Goal: Task Accomplishment & Management: Complete application form

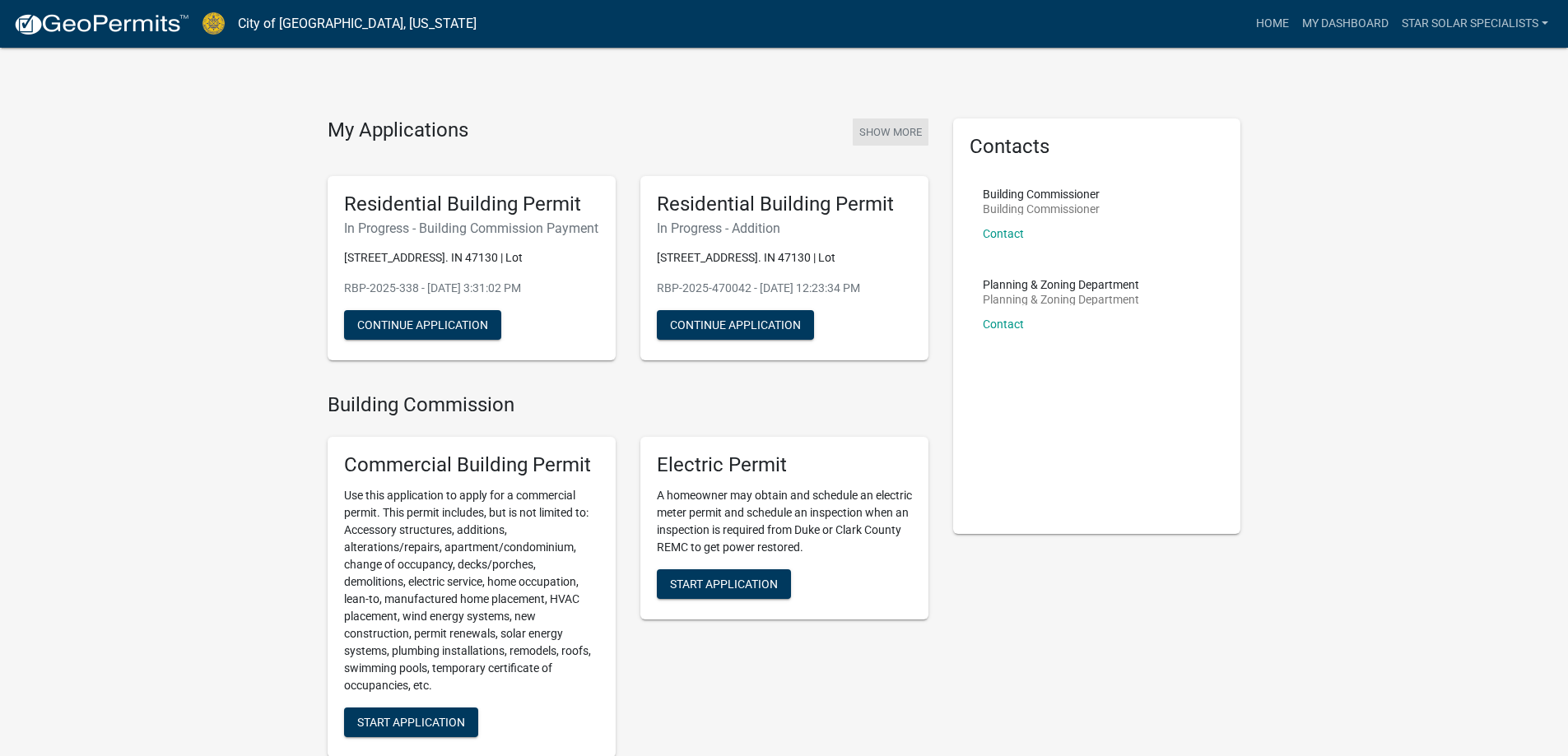
click at [900, 131] on button "Show More" at bounding box center [890, 132] width 76 height 27
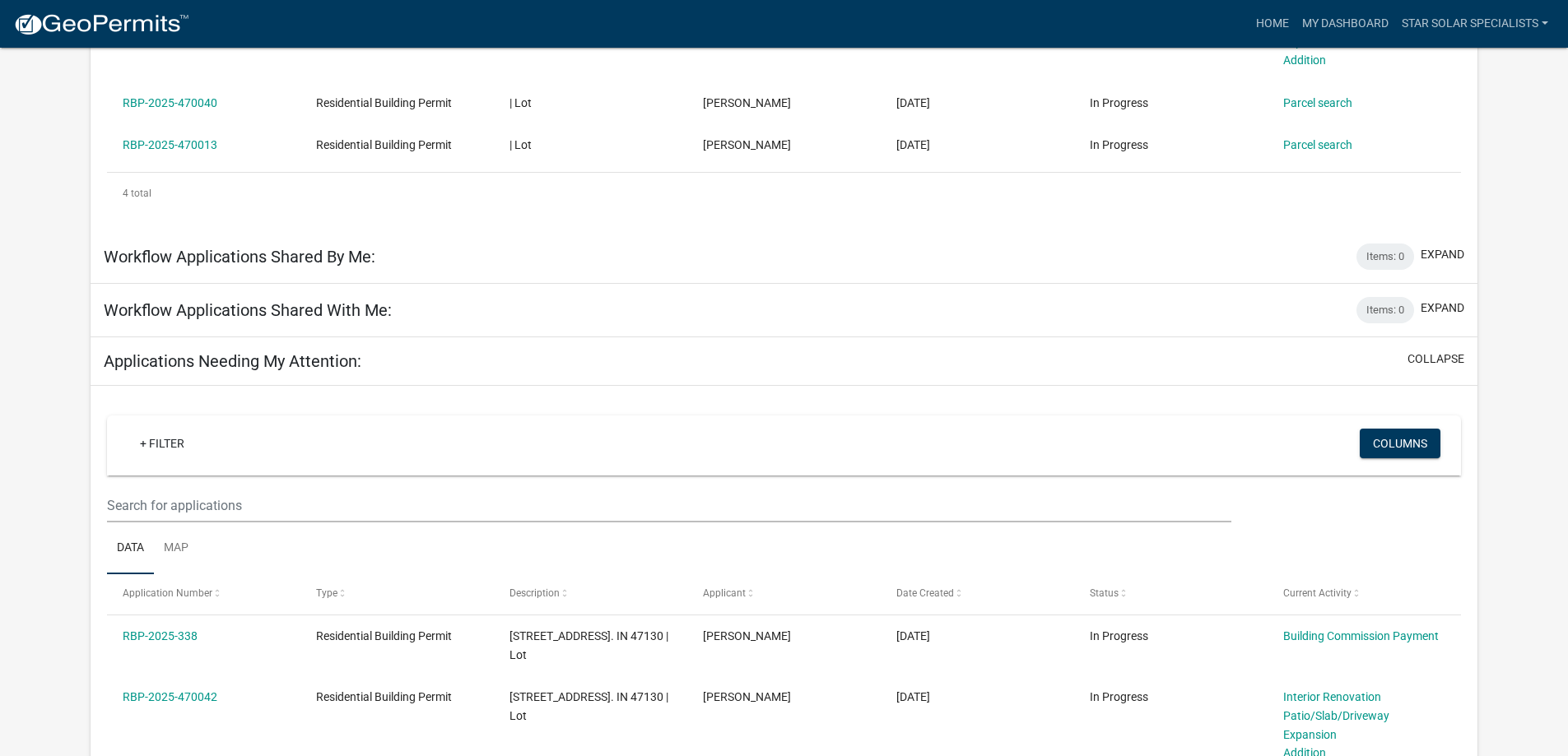
scroll to position [494, 0]
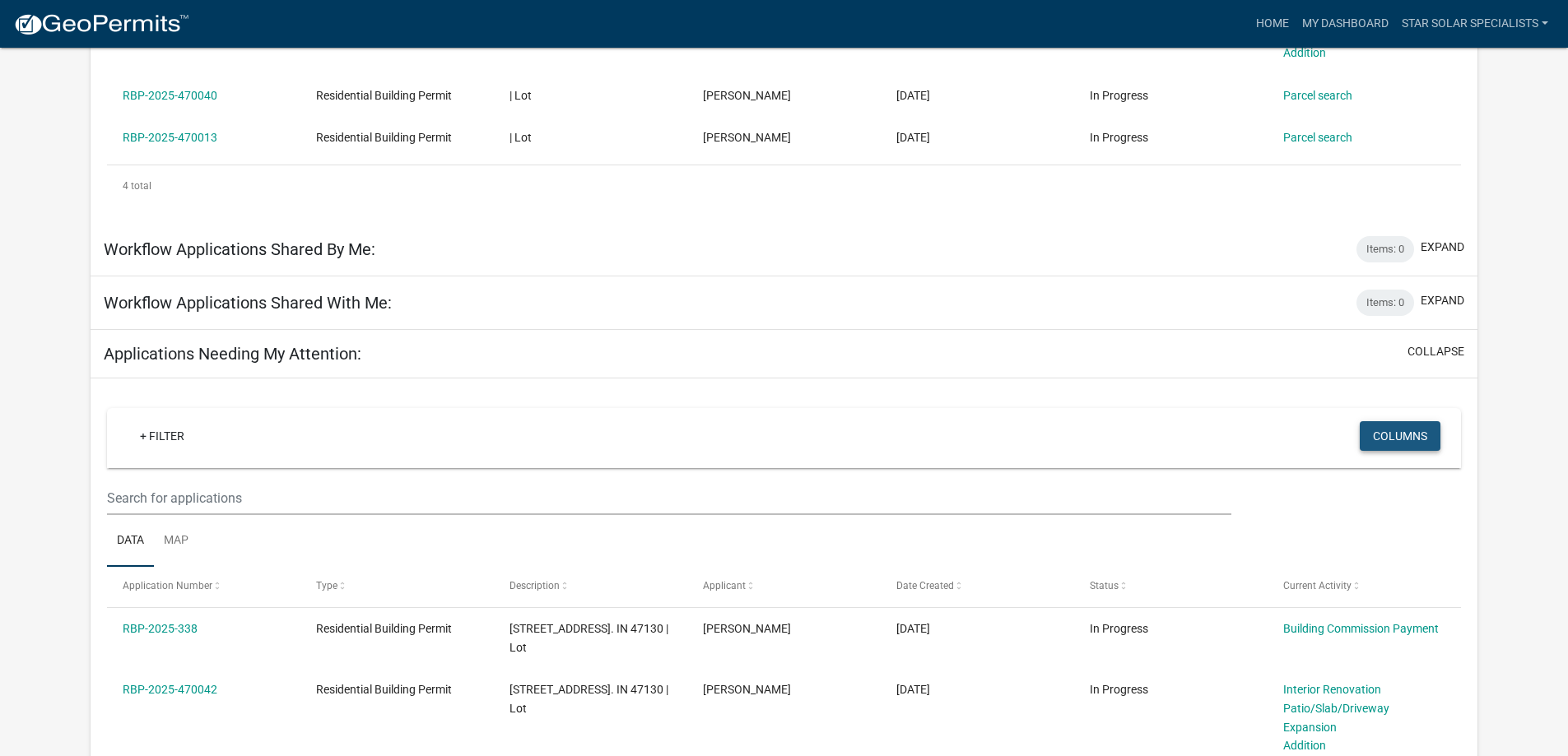
click at [1397, 421] on button "Columns" at bounding box center [1400, 436] width 80 height 30
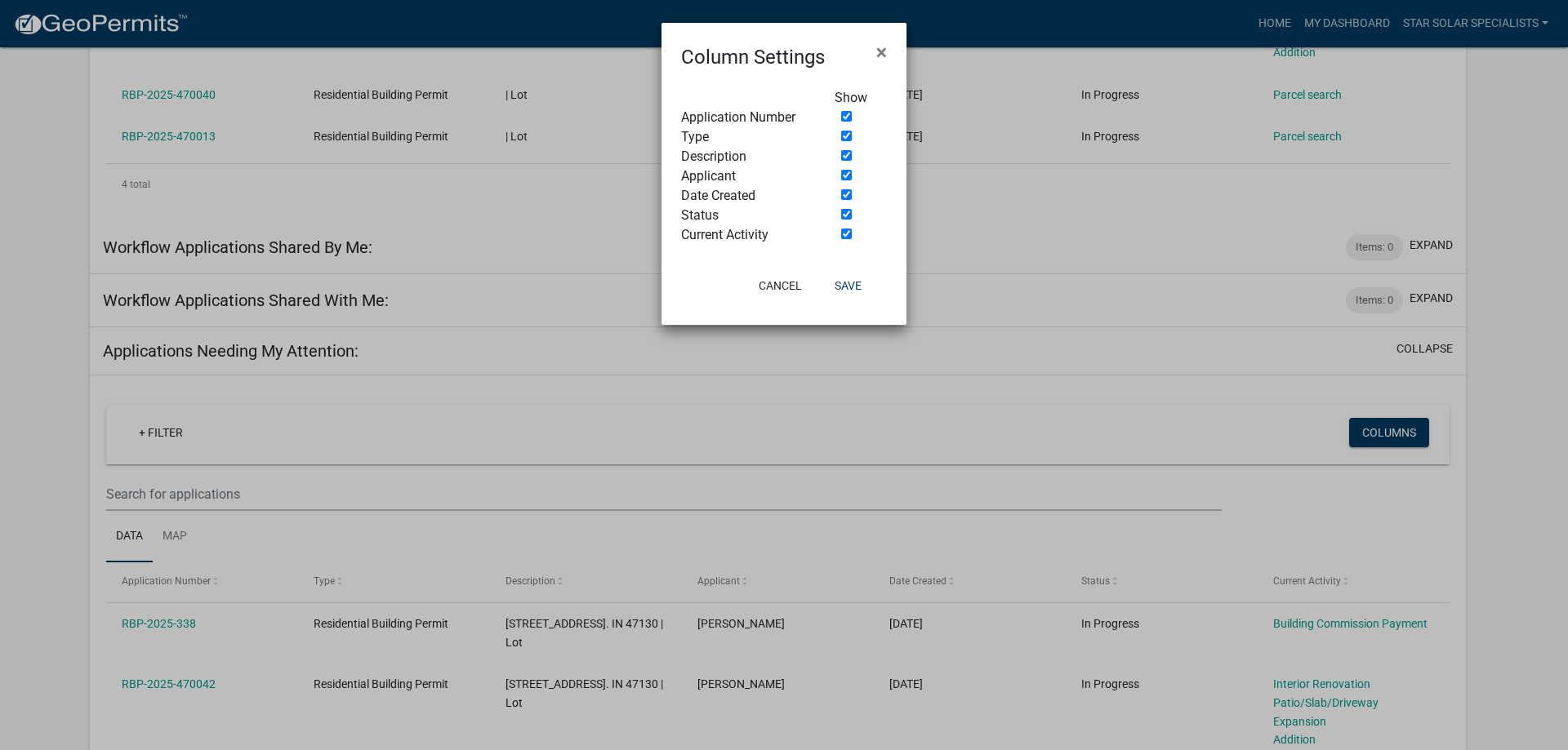
click at [1385, 416] on ngb-modal-window "Column Settings × Show Application Number Type Description Applicant Date Creat…" at bounding box center [784, 375] width 1568 height 750
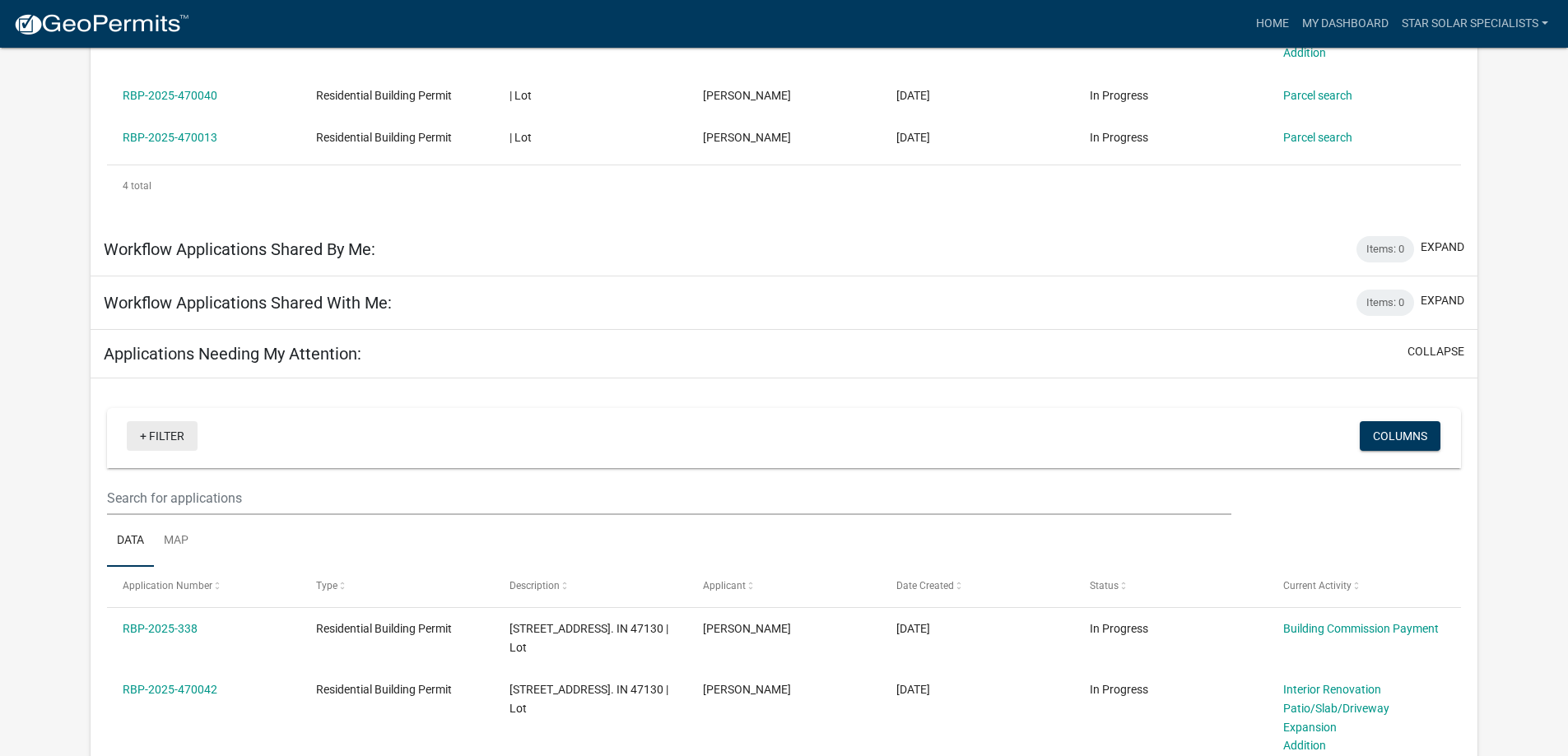
click at [167, 421] on link "+ Filter" at bounding box center [163, 436] width 71 height 30
click at [653, 395] on div "+ Filter Columns Data Map Application Number Type Description Applicant Date Cr…" at bounding box center [784, 647] width 1354 height 505
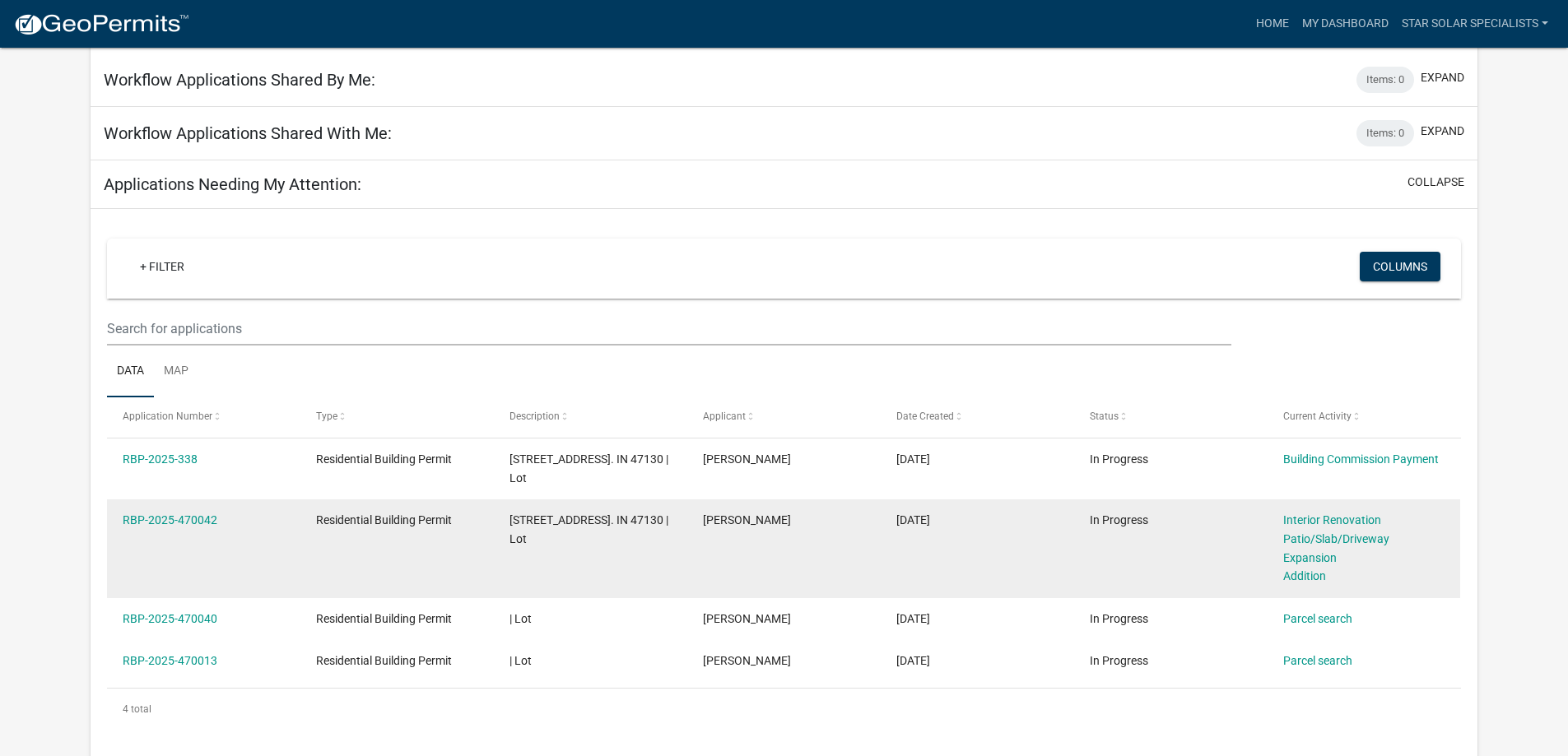
scroll to position [669, 0]
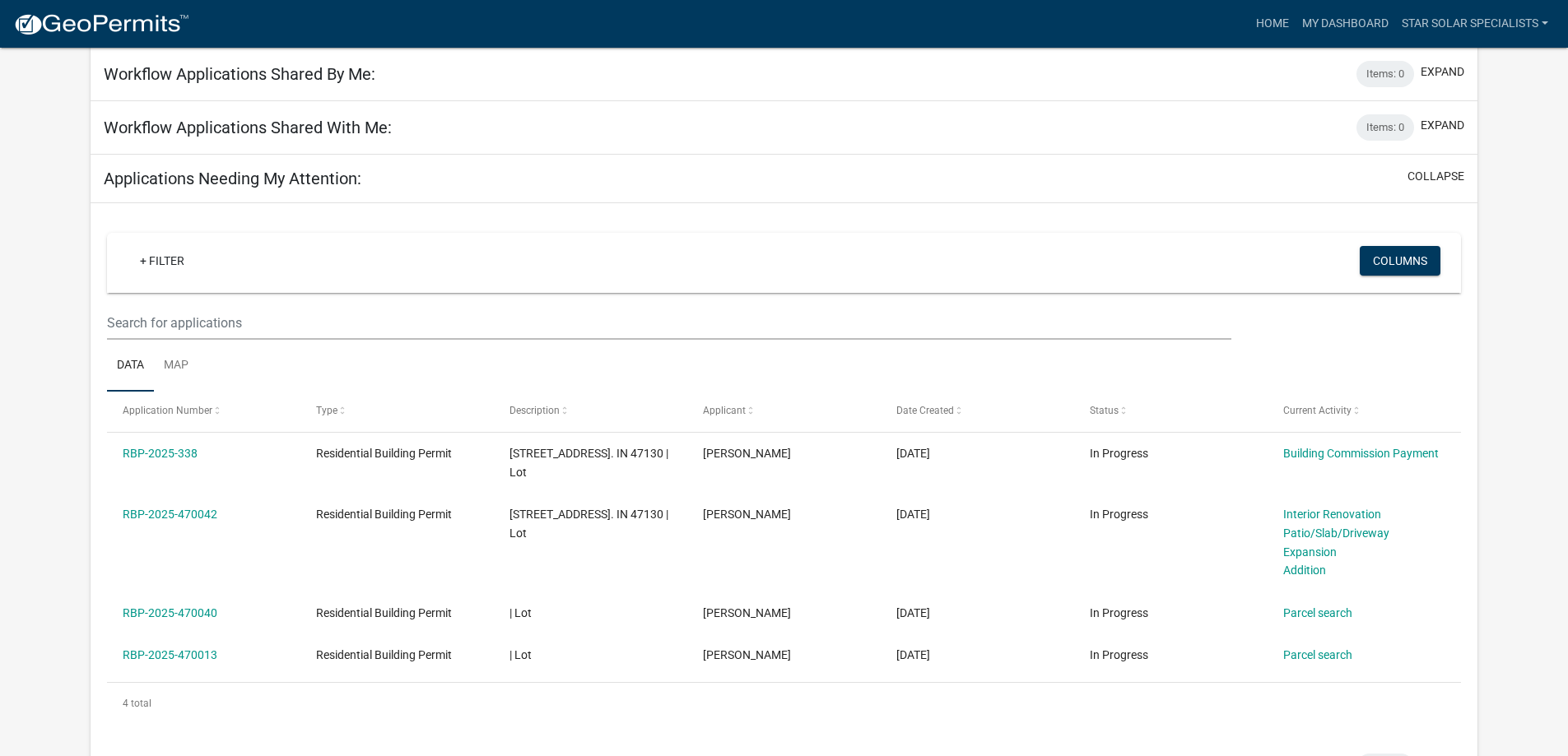
click at [1449, 755] on button "expand" at bounding box center [1443, 765] width 44 height 17
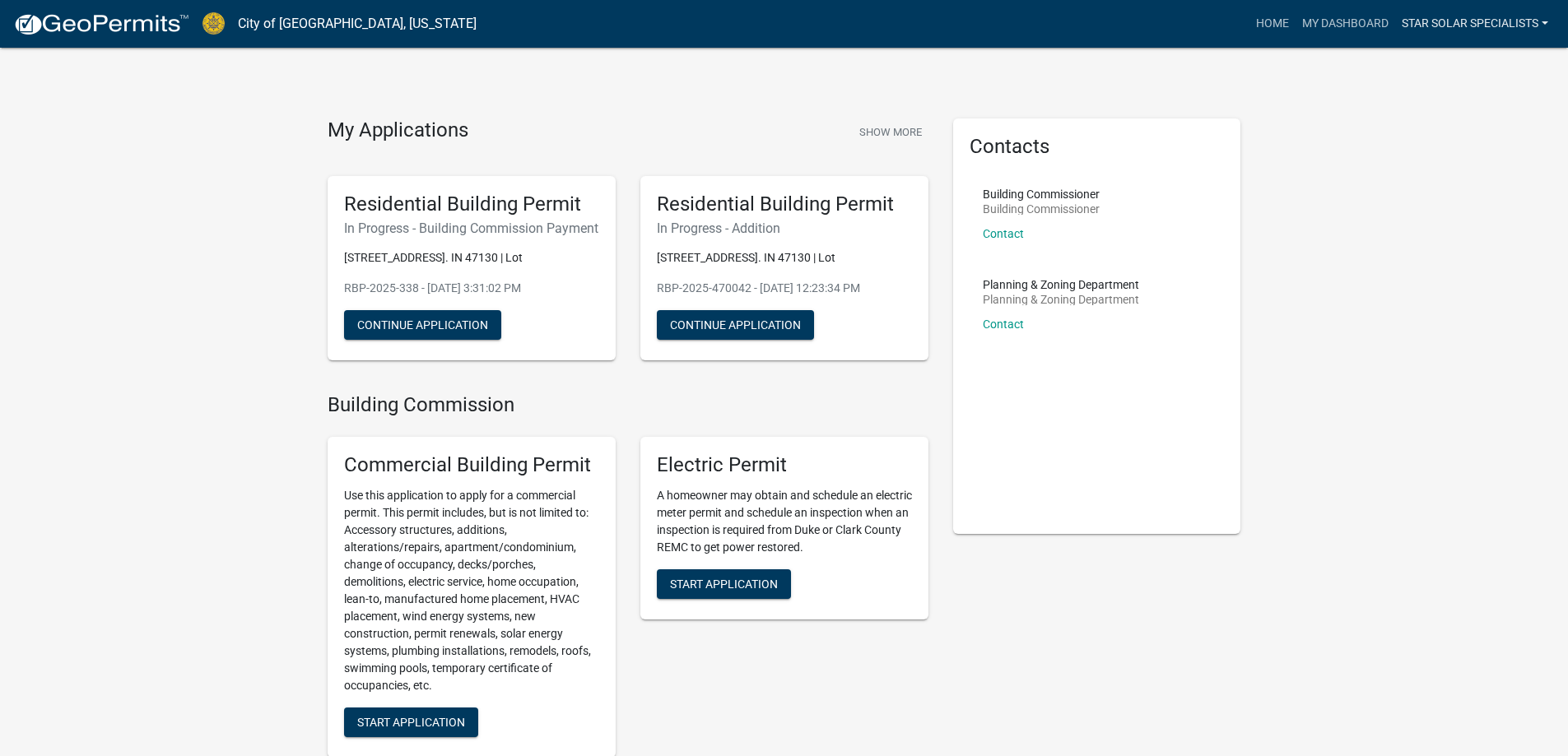
click at [1531, 25] on link "Star Solar Specialists" at bounding box center [1475, 24] width 160 height 32
click at [768, 318] on button "Continue Application" at bounding box center [735, 325] width 157 height 30
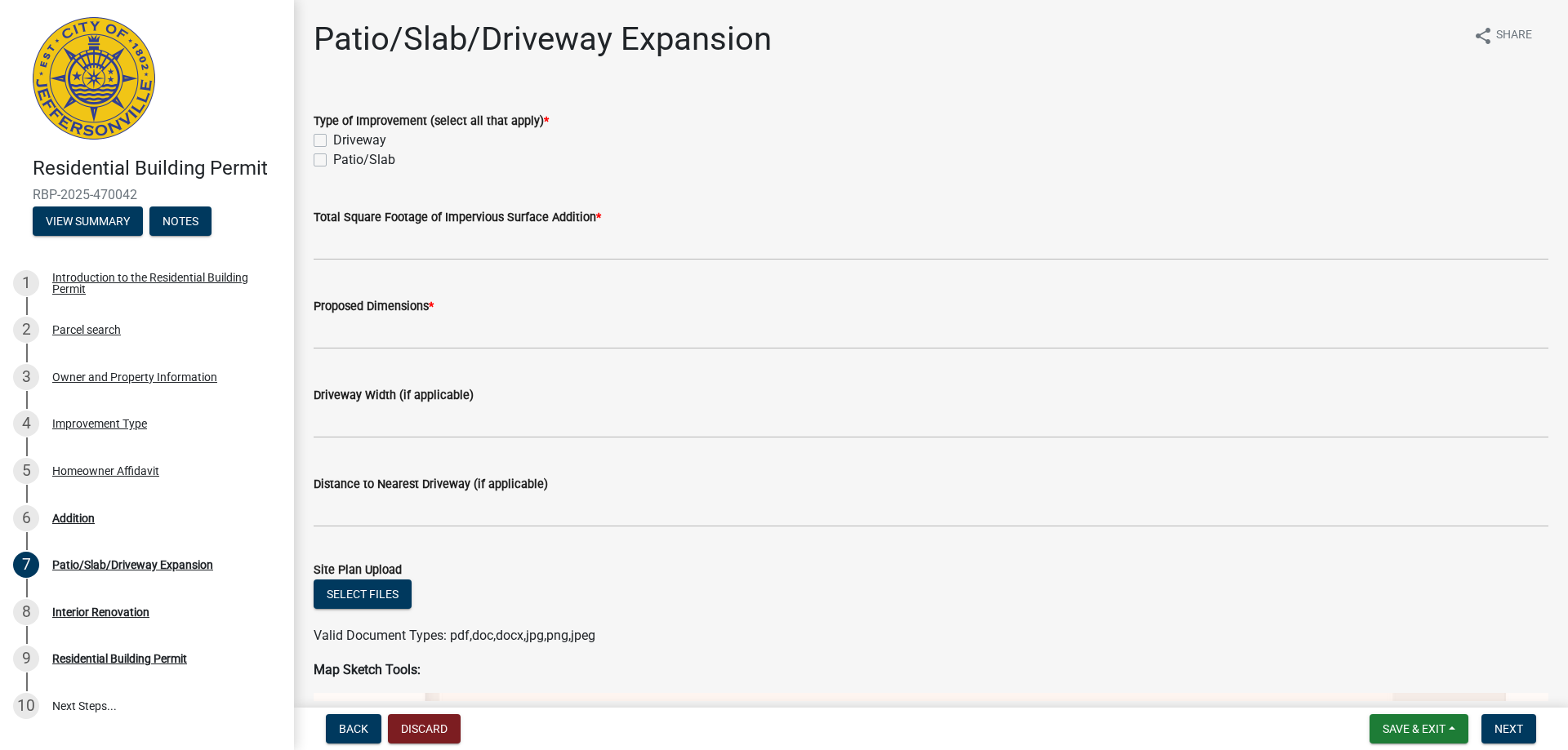
click at [333, 159] on label "Patio/Slab" at bounding box center [363, 159] width 62 height 20
click at [333, 159] on input "Patio/Slab" at bounding box center [338, 155] width 10 height 10
checkbox input "true"
checkbox input "false"
checkbox input "true"
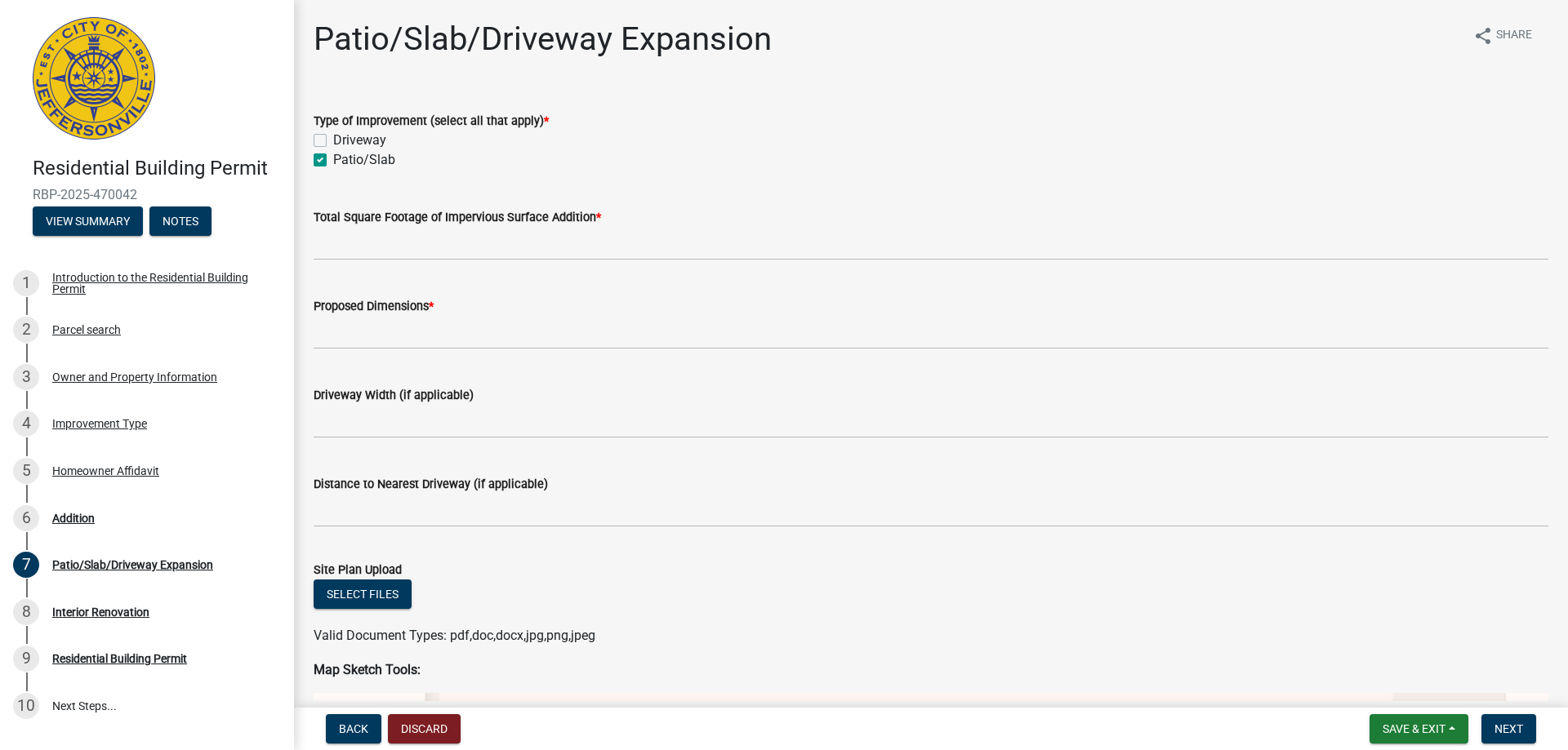
click at [346, 216] on label "Total Square Footage of Impervious Surface Addition *" at bounding box center [457, 218] width 287 height 11
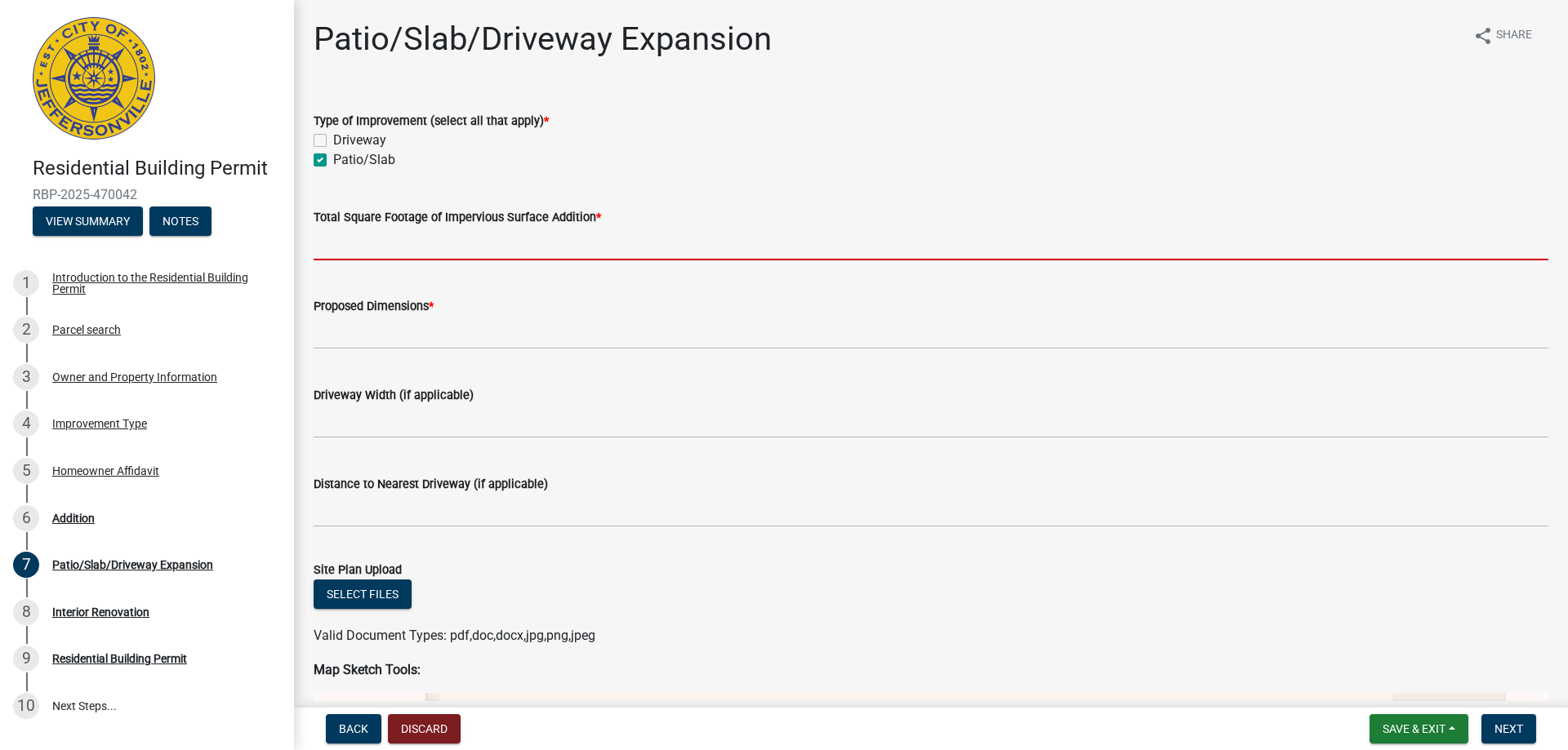
click at [346, 227] on input "Total Square Footage of Impervious Surface Addition *" at bounding box center [932, 243] width 1235 height 33
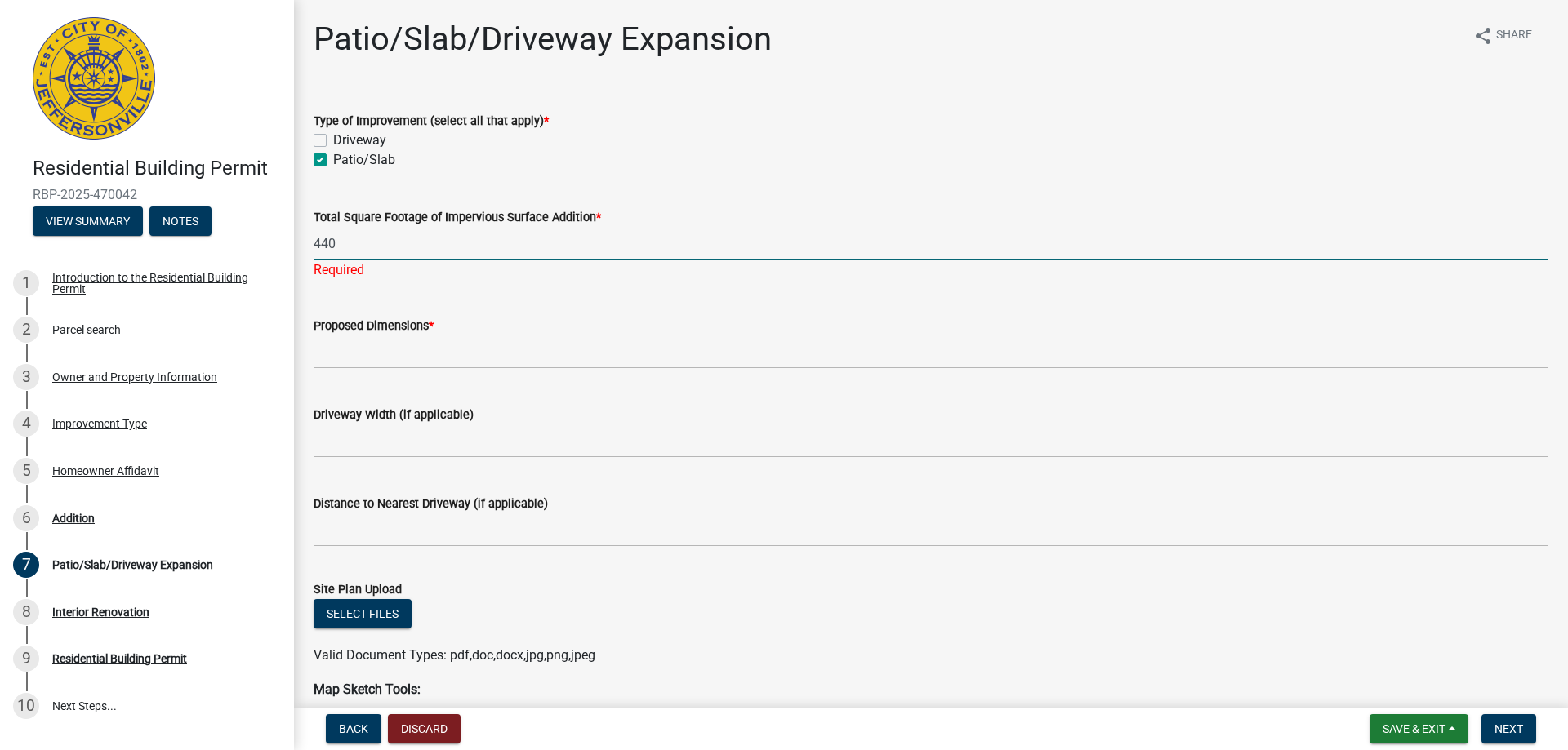
type input "440"
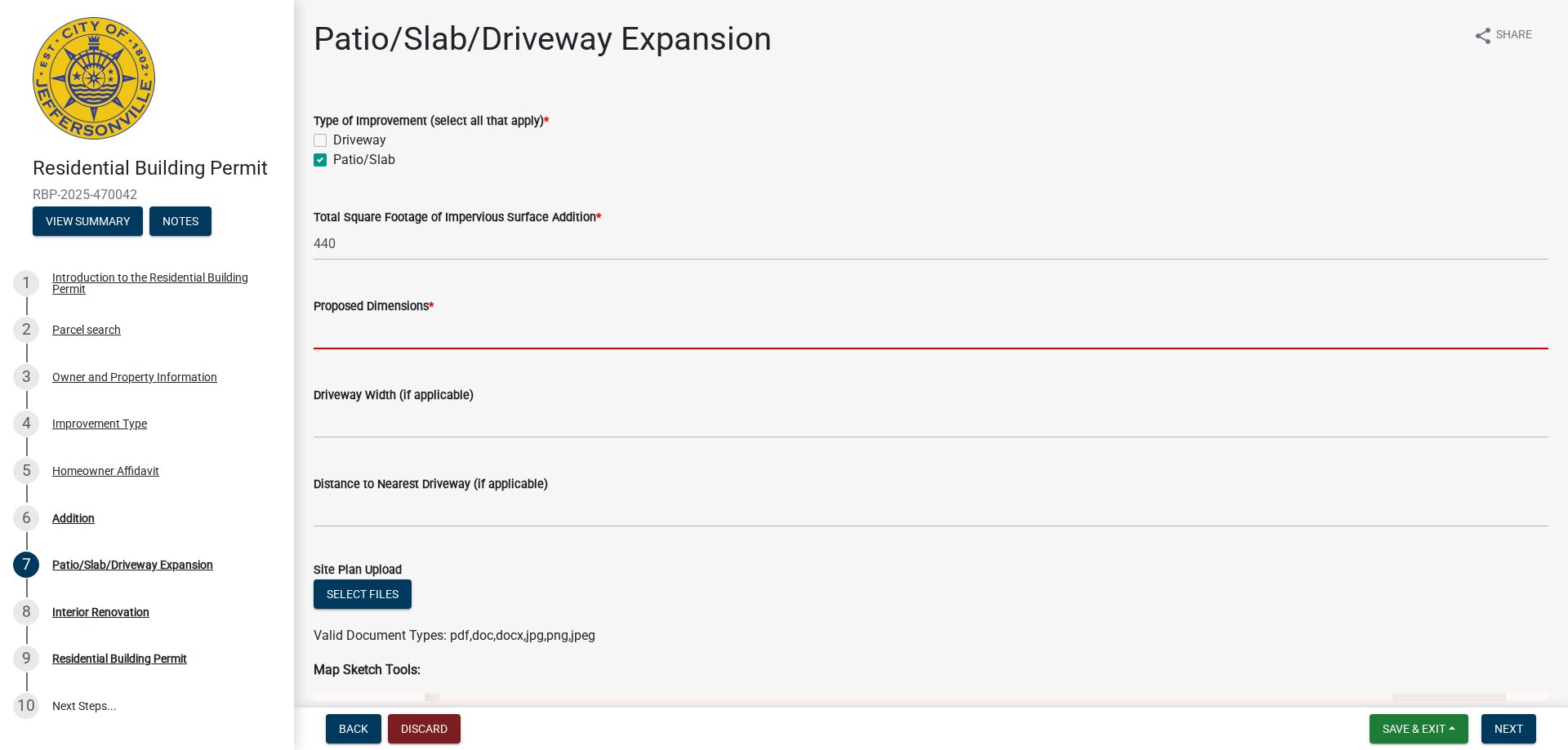
click at [379, 338] on input "Proposed Dimensions *" at bounding box center [932, 332] width 1235 height 33
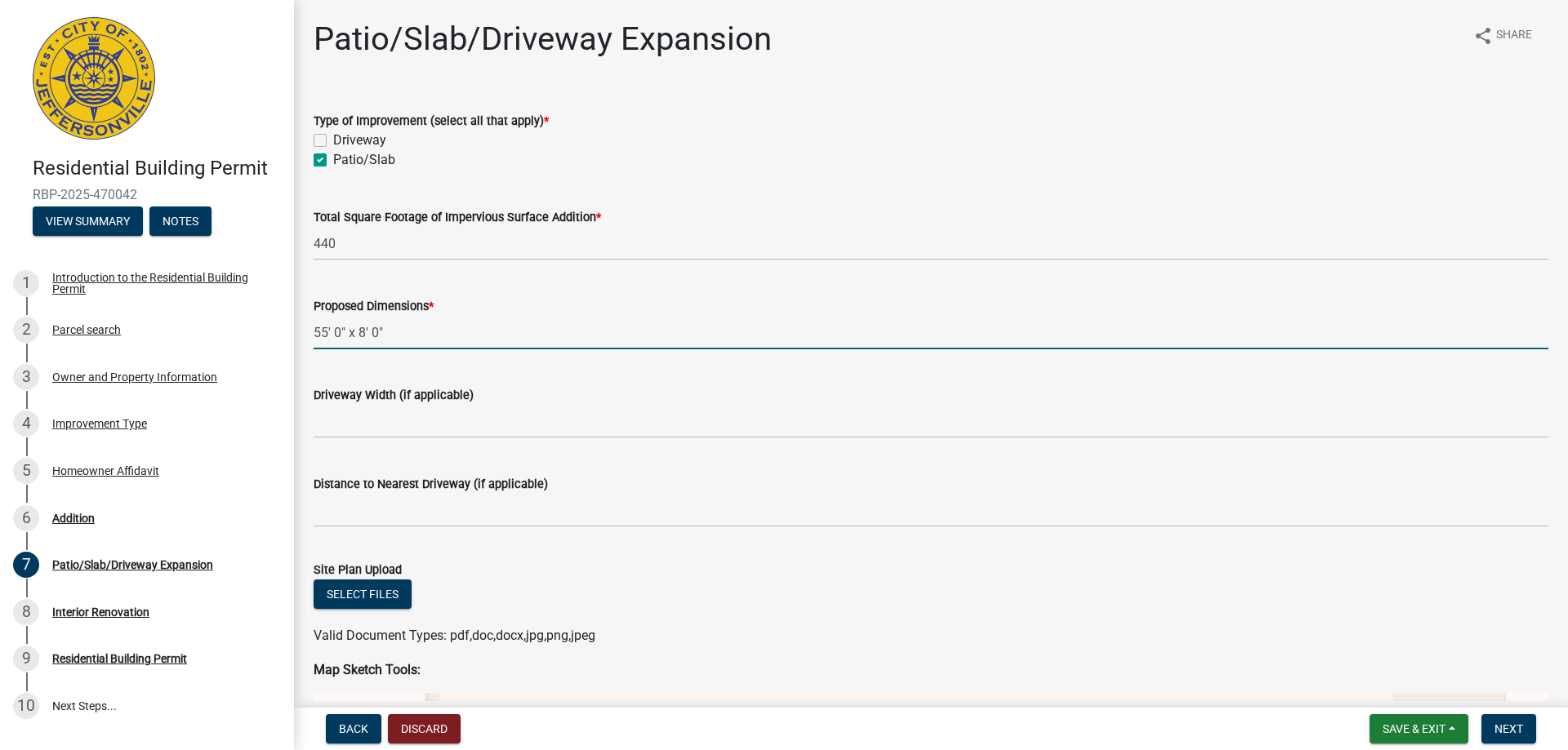
type input "55' 0" x 8' 0""
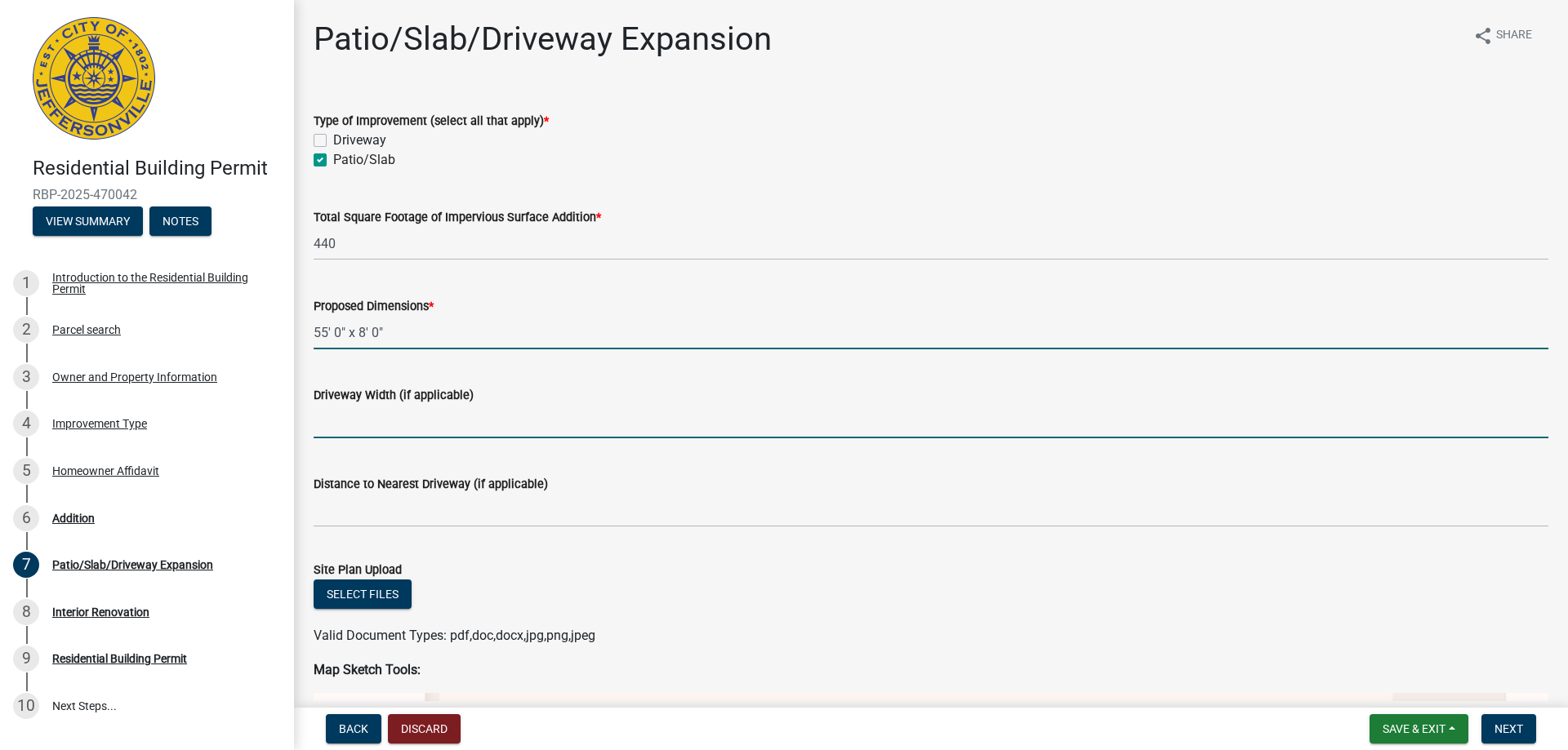
click at [397, 432] on input "Driveway Width (if applicable)" at bounding box center [932, 421] width 1235 height 33
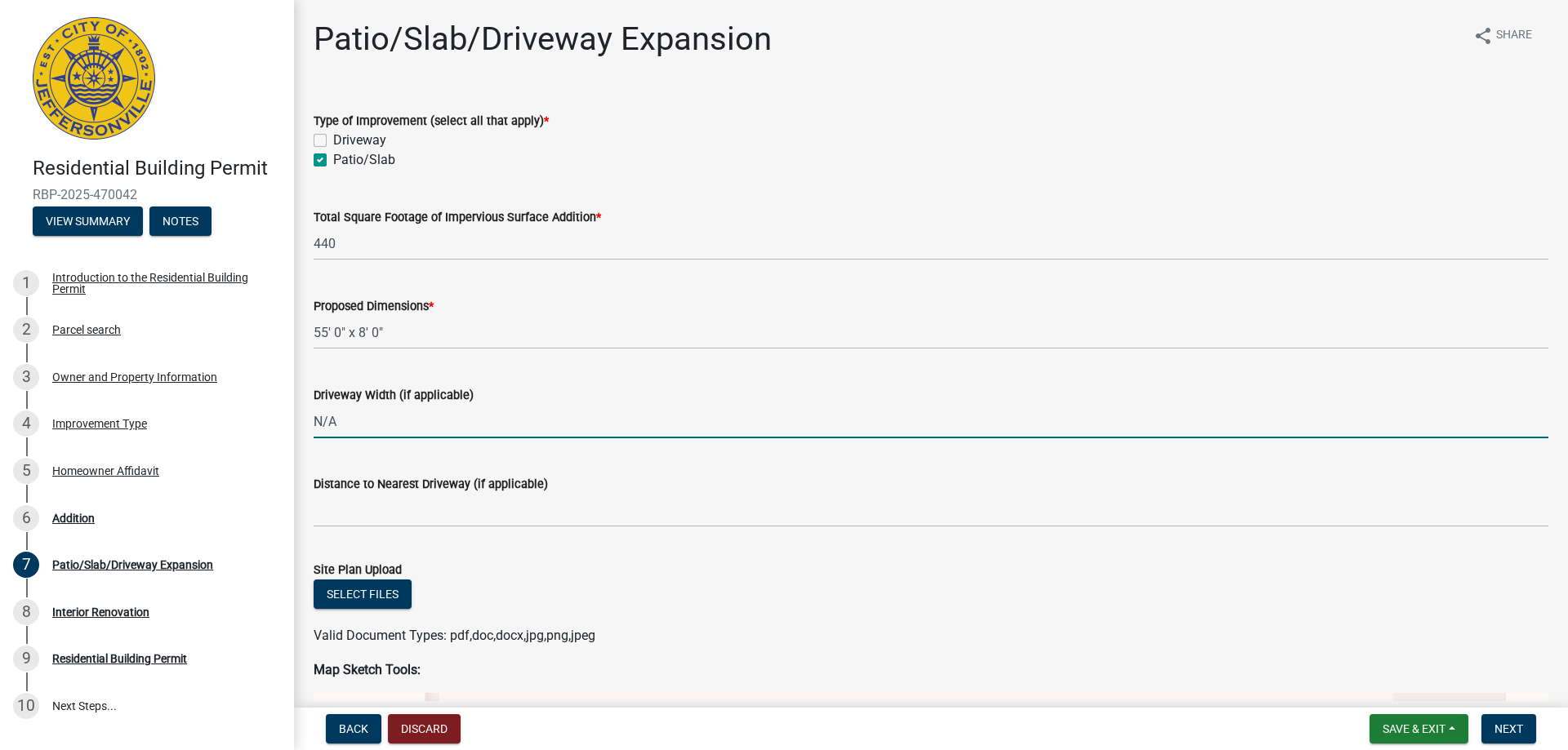
type input "N/A"
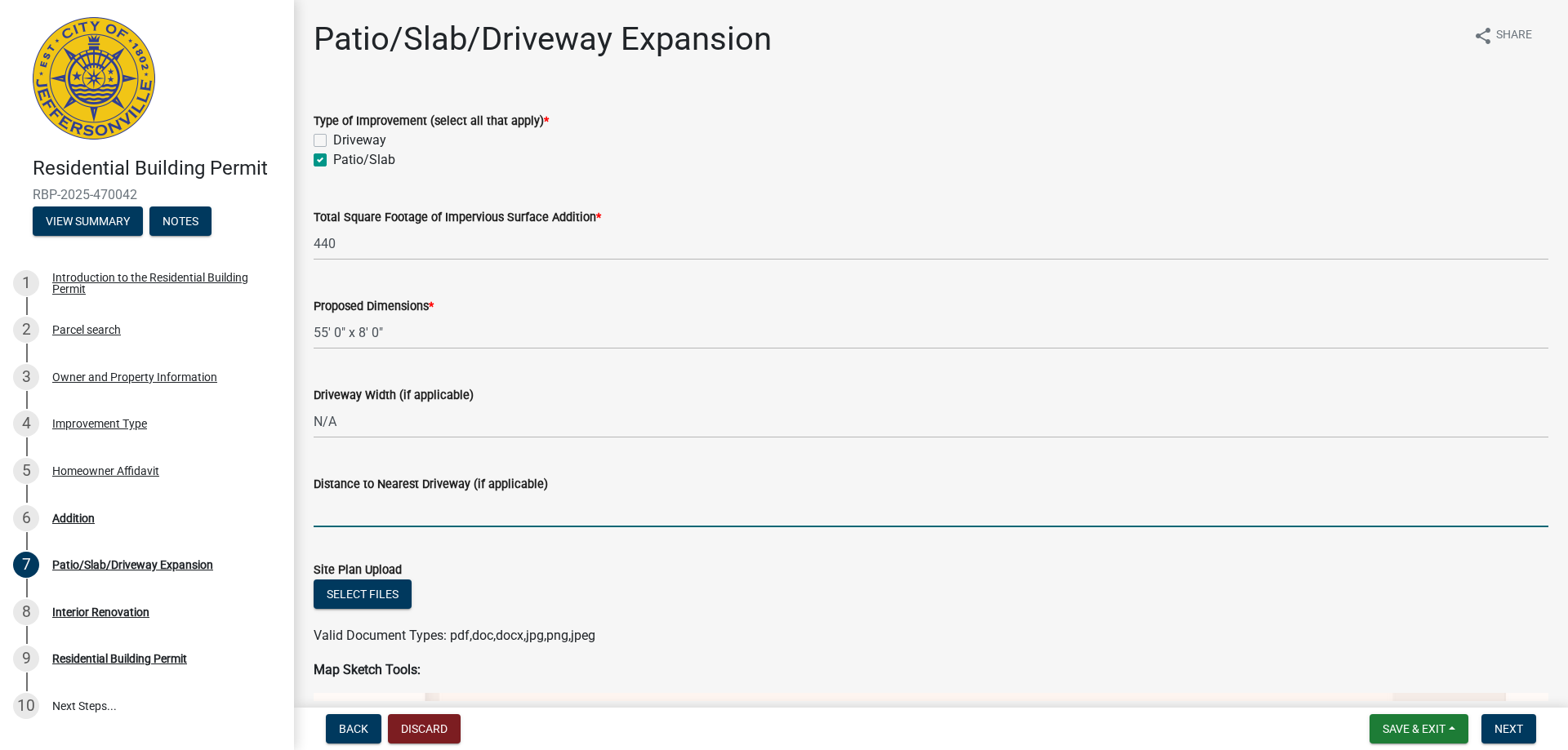
click at [362, 514] on input "Distance to Nearest Driveway (if applicable)" at bounding box center [932, 510] width 1235 height 33
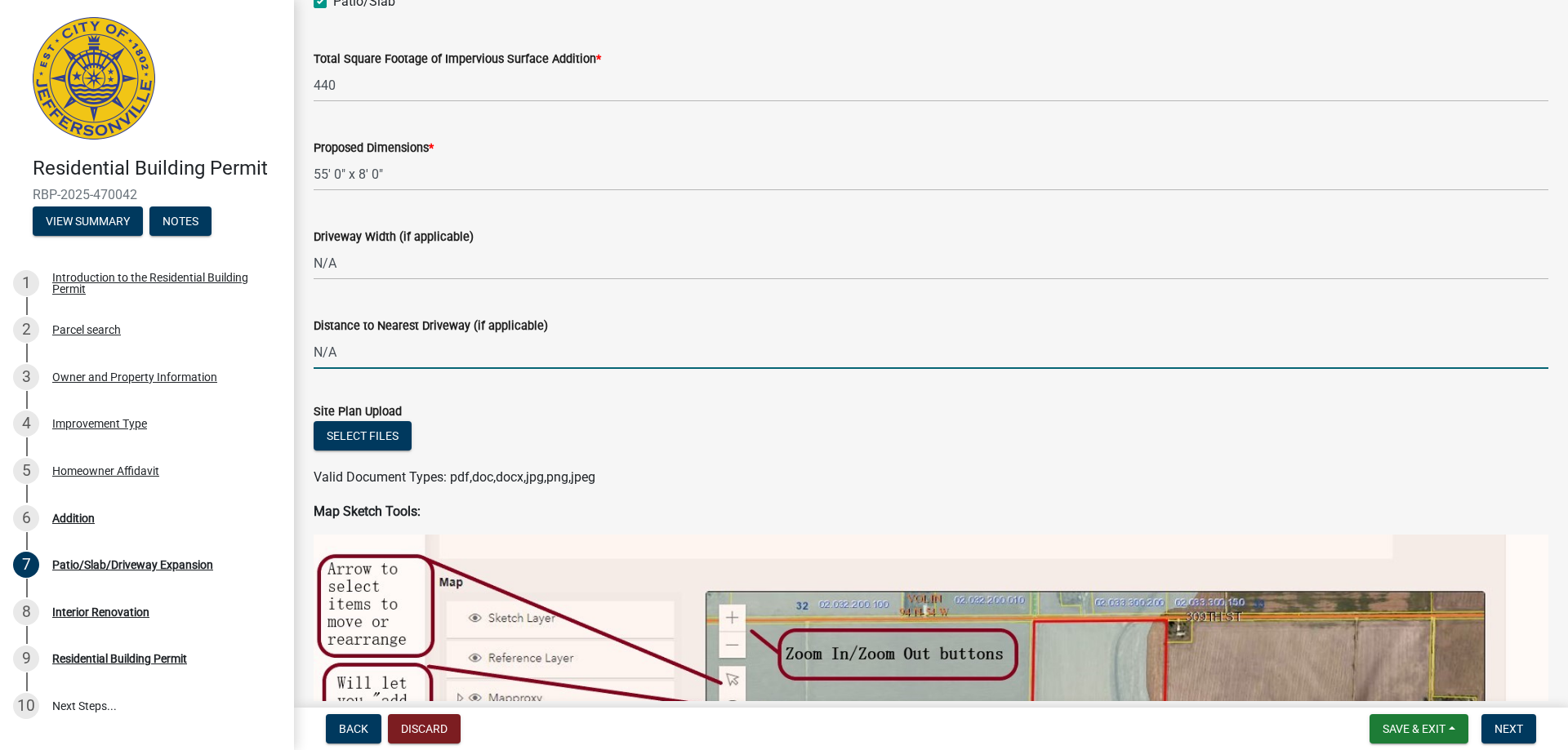
scroll to position [163, 0]
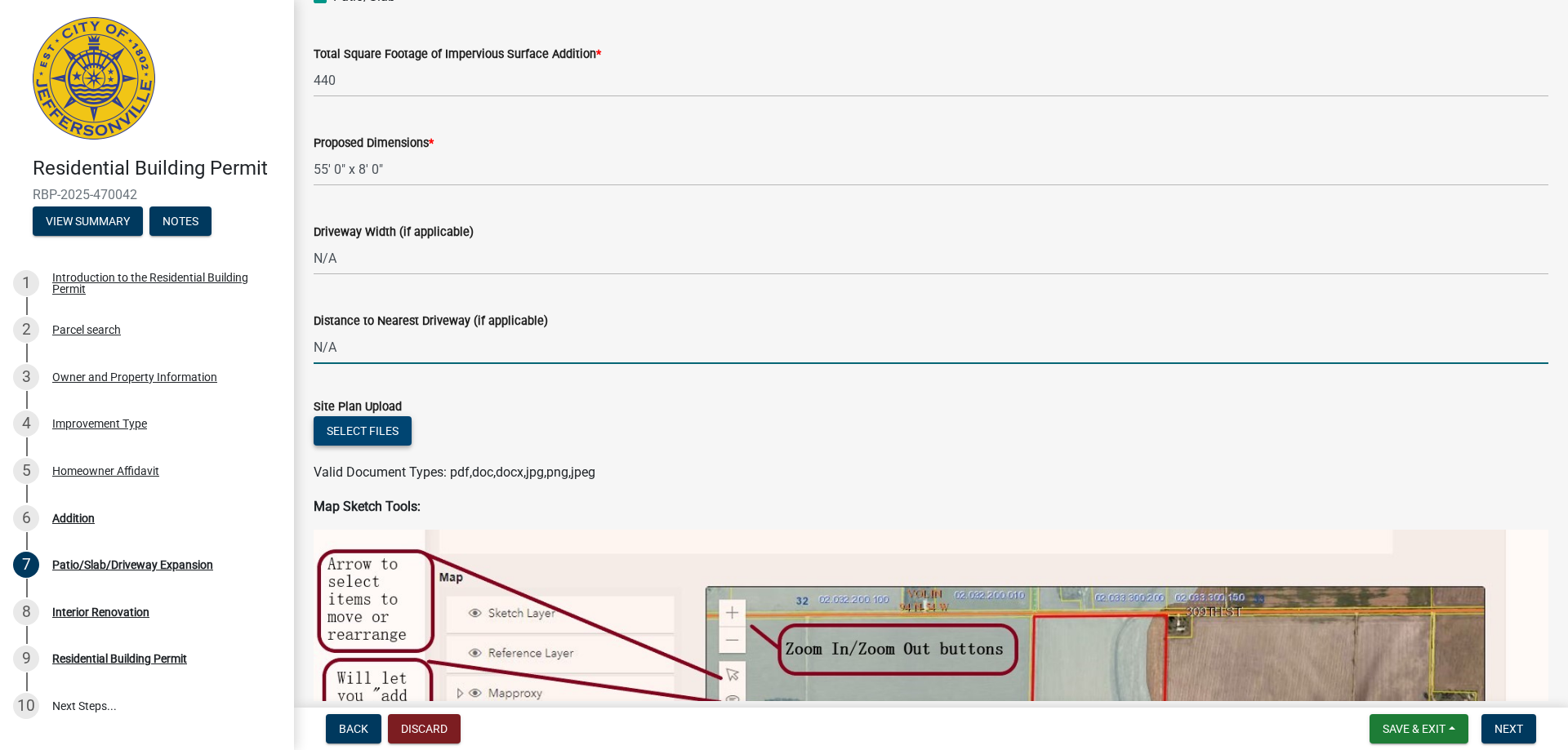
type input "N/A"
click at [349, 430] on button "Select files" at bounding box center [362, 430] width 98 height 29
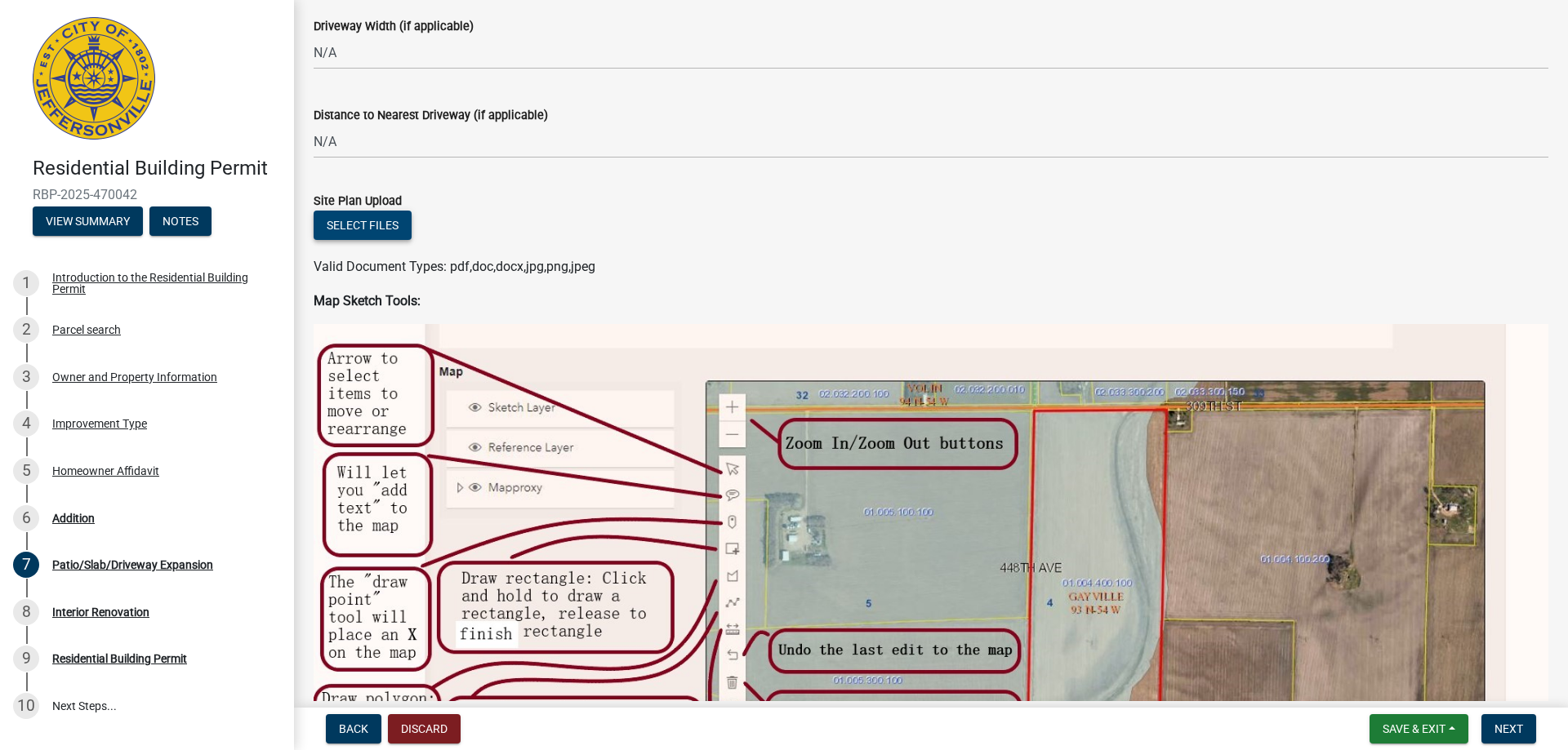
scroll to position [409, 0]
